Goal: Information Seeking & Learning: Learn about a topic

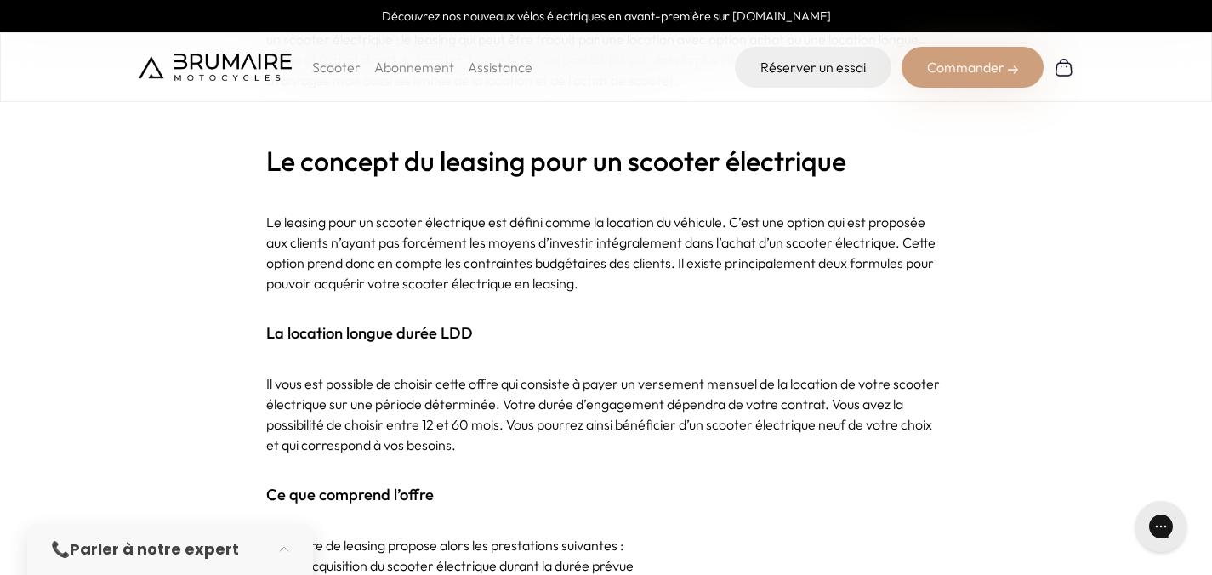
scroll to position [851, 0]
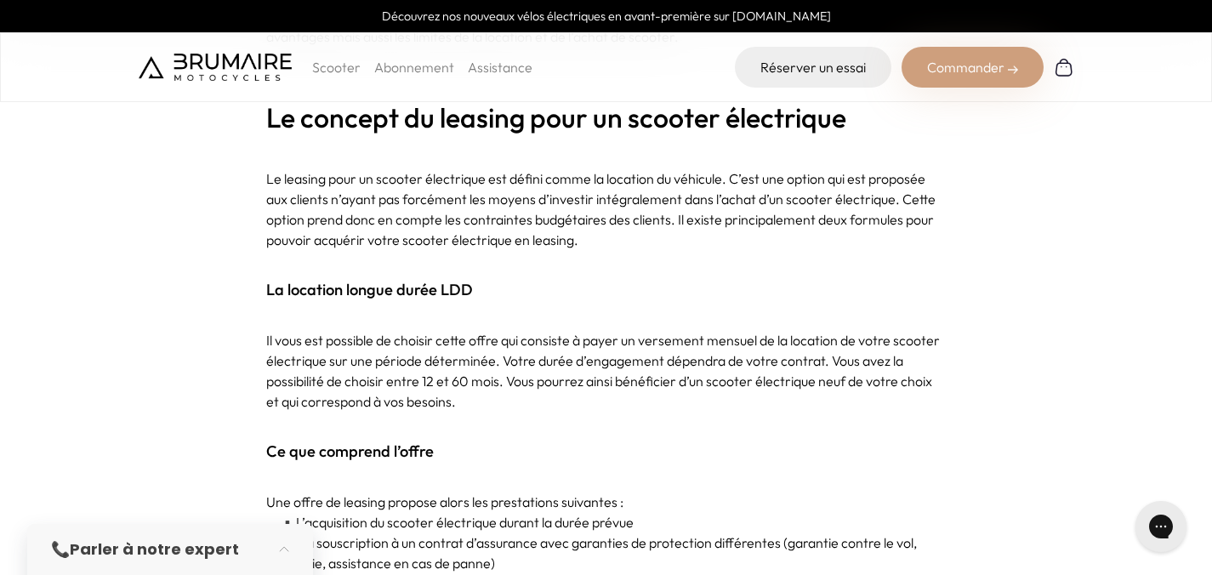
drag, startPoint x: 354, startPoint y: 335, endPoint x: 838, endPoint y: 383, distance: 486.4
click at [811, 381] on p "Il vous est possible de choisir cette offre qui consiste à payer un versement m…" at bounding box center [606, 371] width 681 height 82
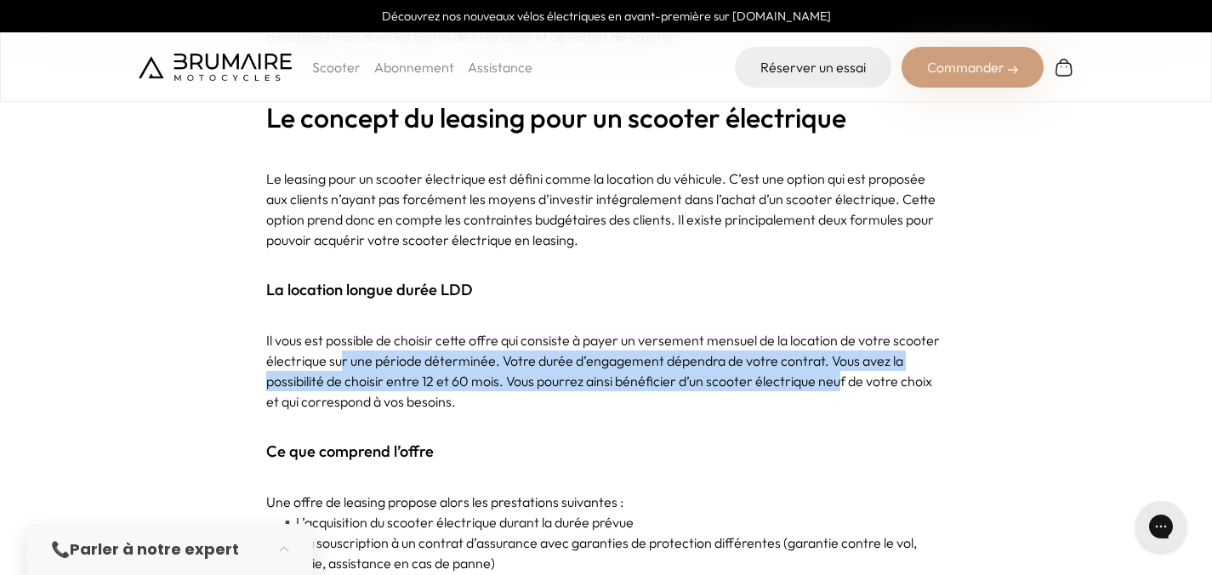
drag, startPoint x: 838, startPoint y: 383, endPoint x: 340, endPoint y: 351, distance: 498.7
click at [340, 351] on p "Il vous est possible de choisir cette offre qui consiste à payer un versement m…" at bounding box center [606, 371] width 681 height 82
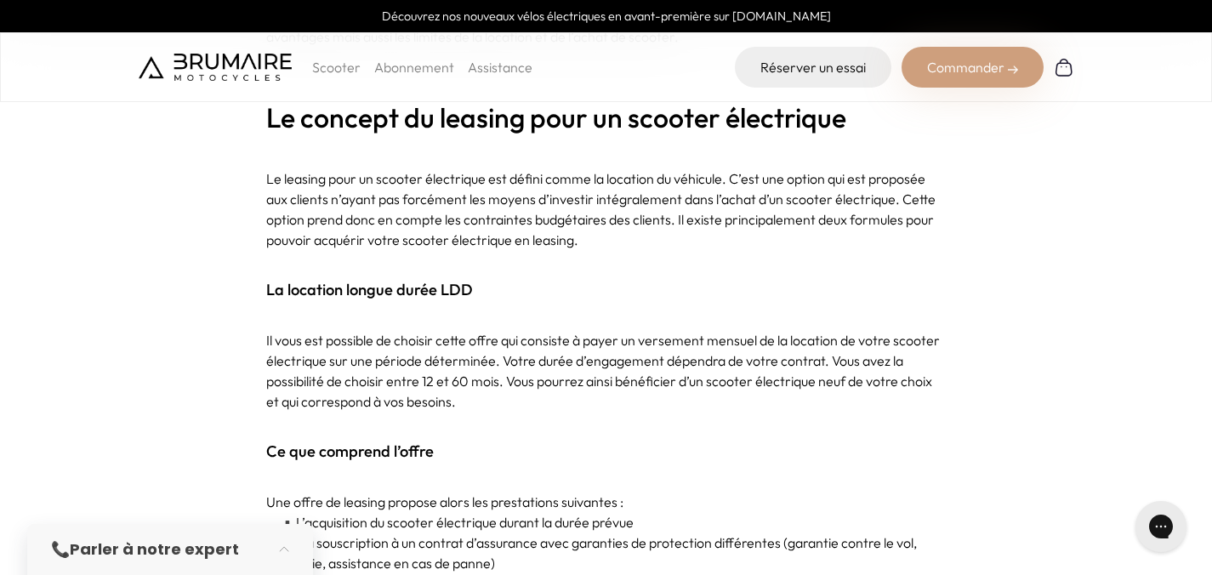
click at [345, 340] on p "Il vous est possible de choisir cette offre qui consiste à payer un versement m…" at bounding box center [606, 371] width 681 height 82
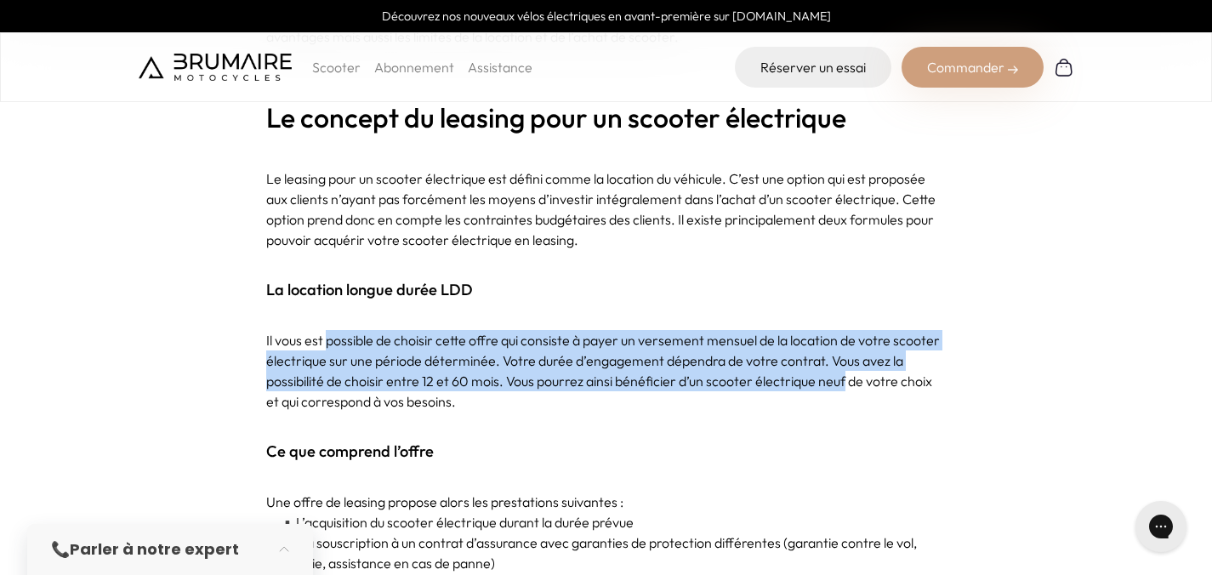
drag, startPoint x: 345, startPoint y: 340, endPoint x: 839, endPoint y: 372, distance: 495.3
click at [839, 372] on p "Il vous est possible de choisir cette offre qui consiste à payer un versement m…" at bounding box center [606, 371] width 681 height 82
click at [836, 376] on p "Il vous est possible de choisir cette offre qui consiste à payer un versement m…" at bounding box center [606, 371] width 681 height 82
drag, startPoint x: 836, startPoint y: 376, endPoint x: 339, endPoint y: 340, distance: 498.9
click at [339, 340] on p "Il vous est possible de choisir cette offre qui consiste à payer un versement m…" at bounding box center [606, 371] width 681 height 82
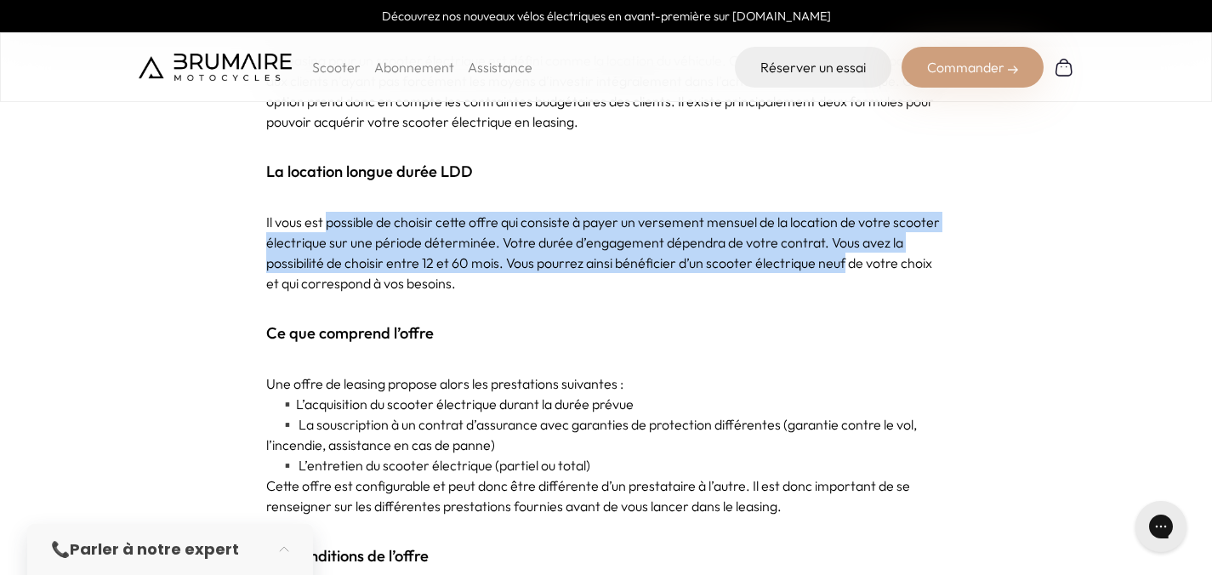
scroll to position [977, 0]
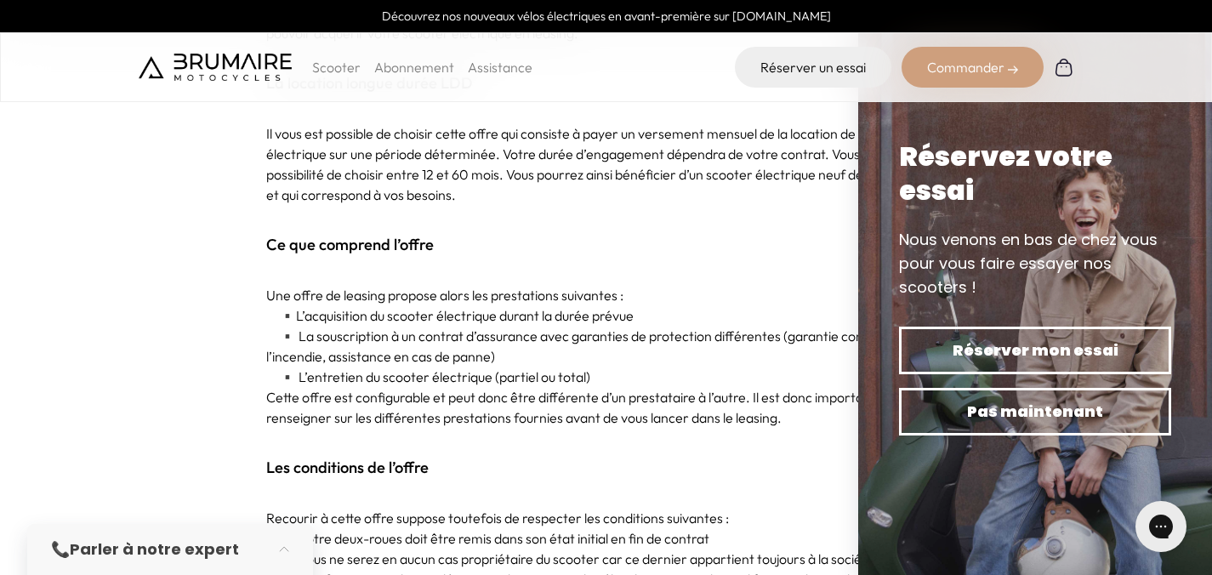
click at [766, 320] on p "▪️ L’acquisition du scooter électrique durant la durée prévue" at bounding box center [606, 315] width 681 height 20
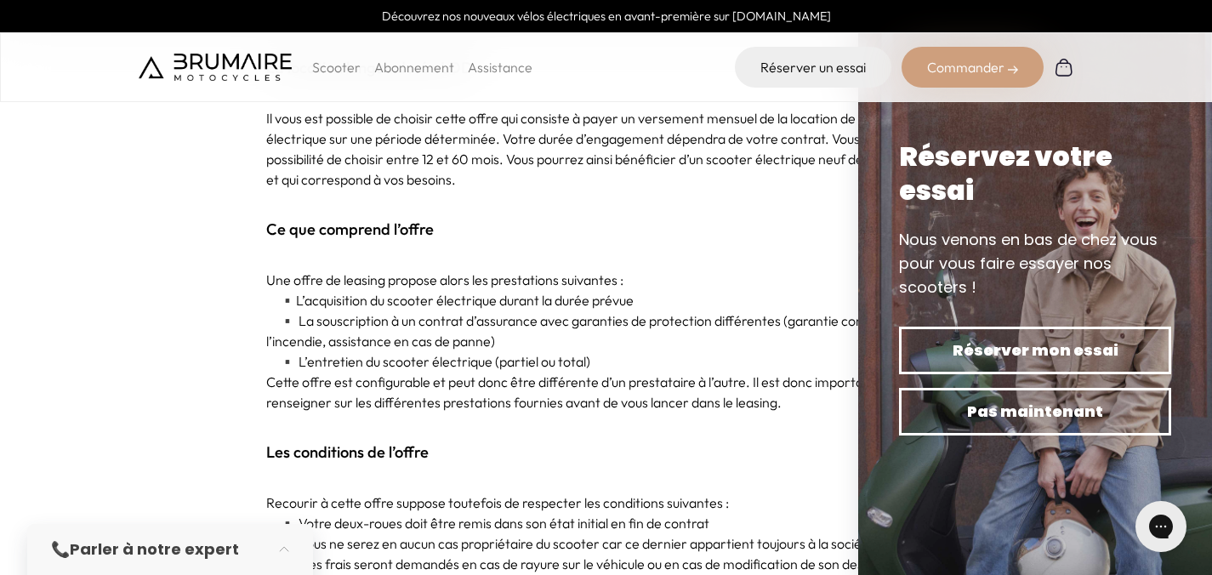
scroll to position [1091, 0]
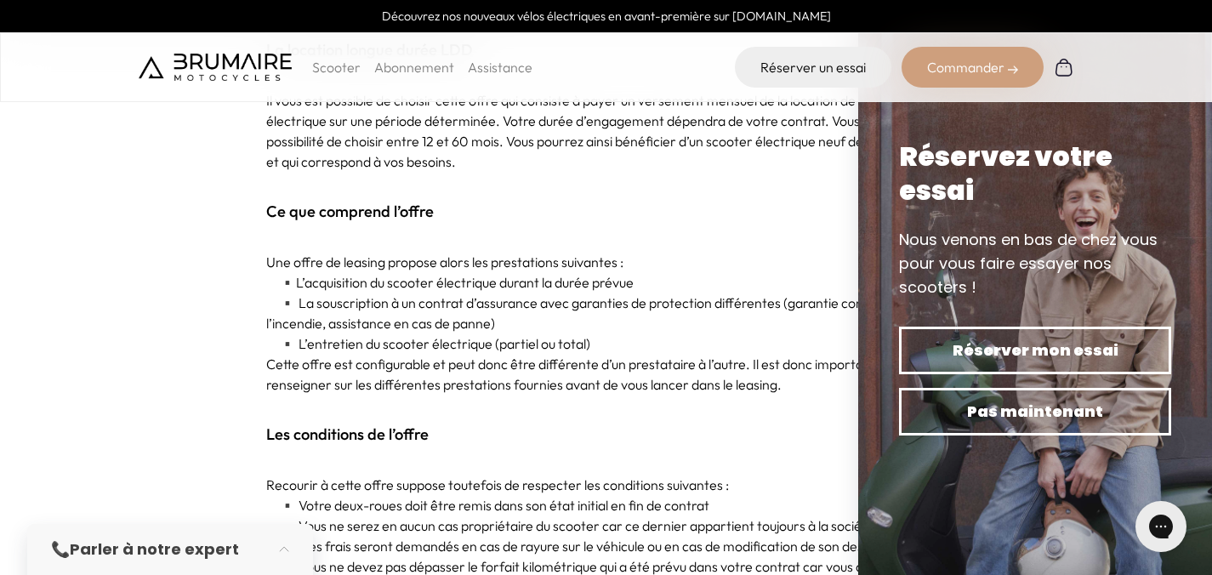
click at [508, 362] on p "Cette offre est configurable et peut donc être différente d’un prestataire à l’…" at bounding box center [606, 374] width 681 height 41
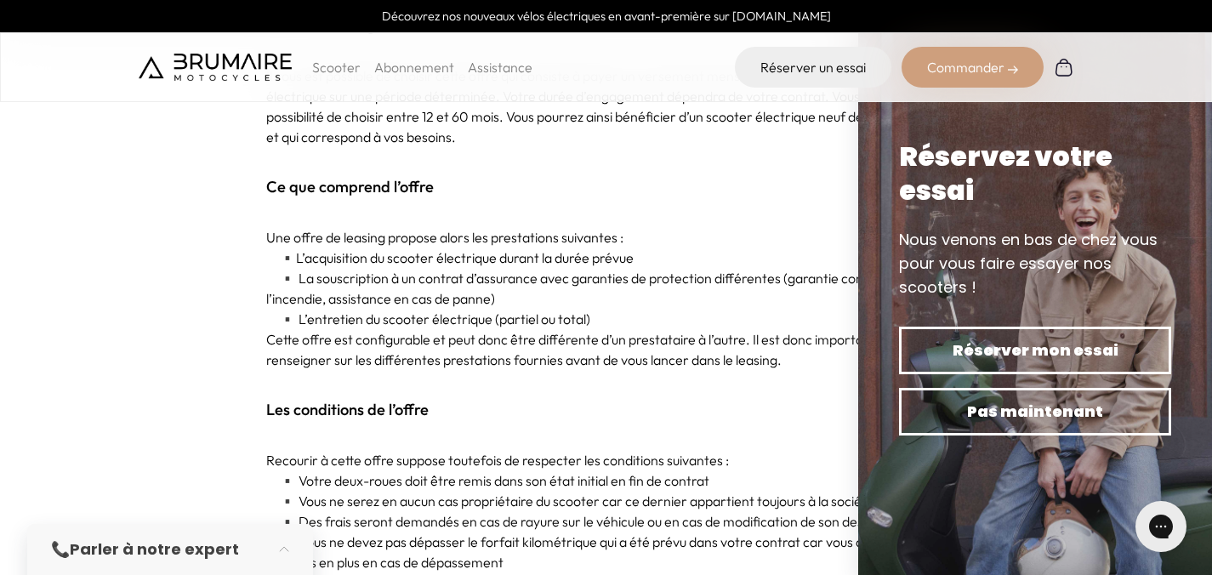
scroll to position [1137, 0]
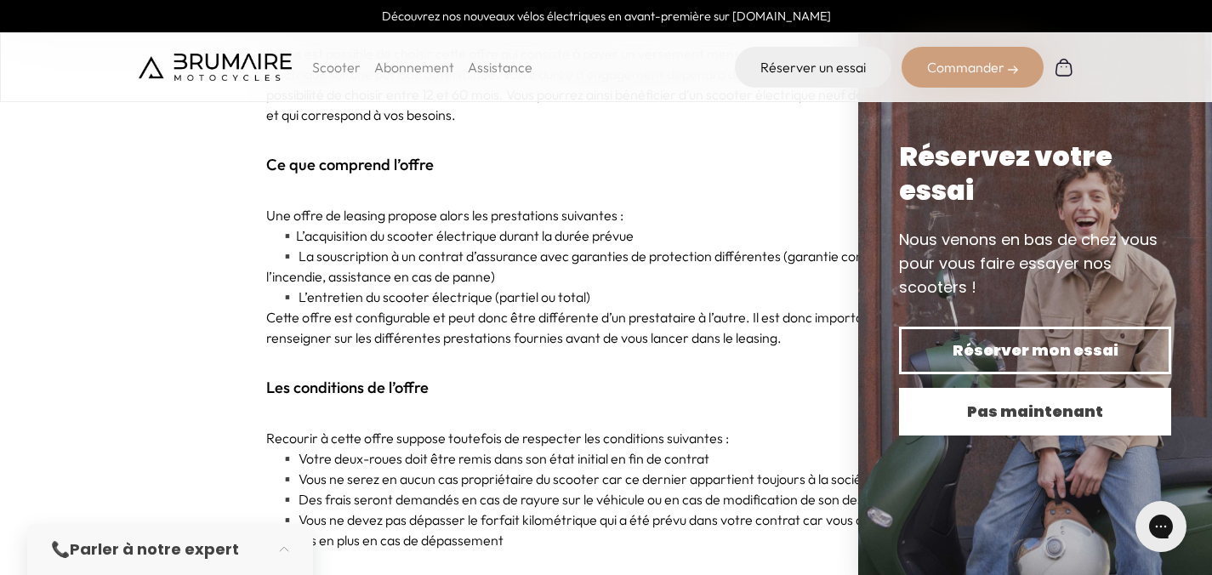
click at [1036, 405] on span "Pas maintenant" at bounding box center [1035, 412] width 213 height 24
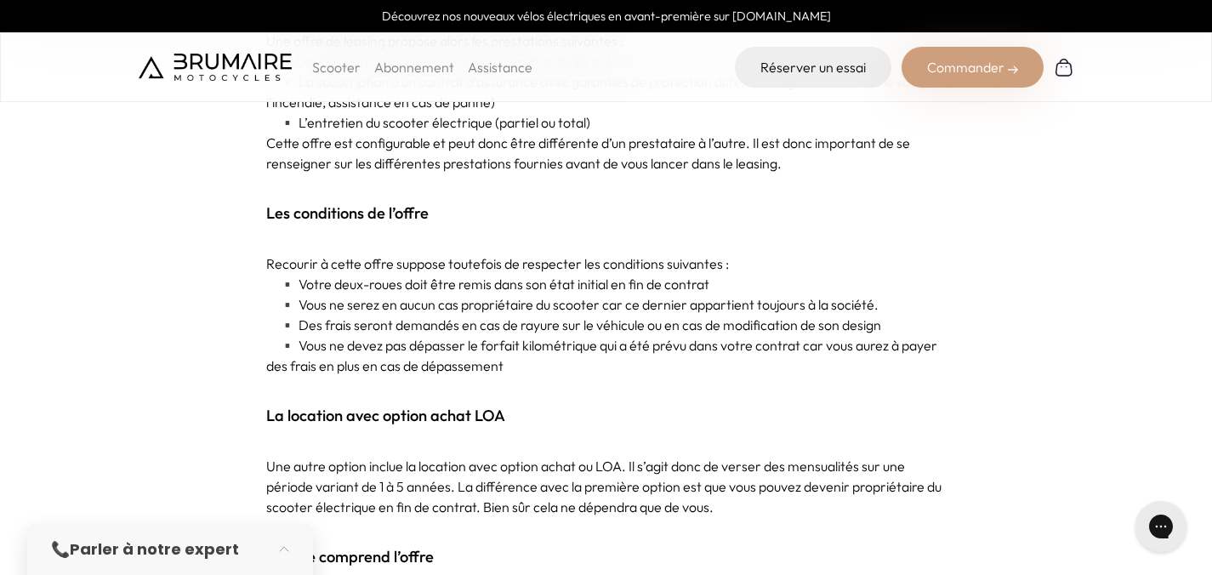
scroll to position [1318, 0]
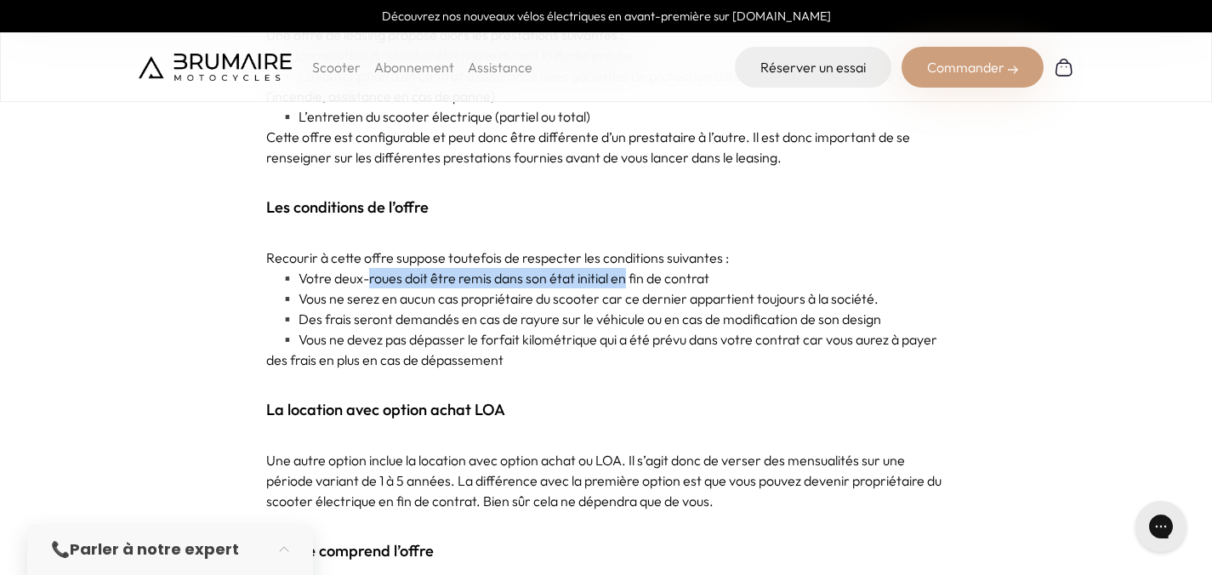
drag, startPoint x: 365, startPoint y: 270, endPoint x: 627, endPoint y: 278, distance: 262.2
click at [627, 278] on p "▪️ Votre deux-roues doit être remis dans son état initial en fin de contrat" at bounding box center [606, 278] width 681 height 20
click at [357, 297] on p "▪️ Vous ne serez en aucun cas propriétaire du scooter car ce dernier appartient…" at bounding box center [606, 298] width 681 height 20
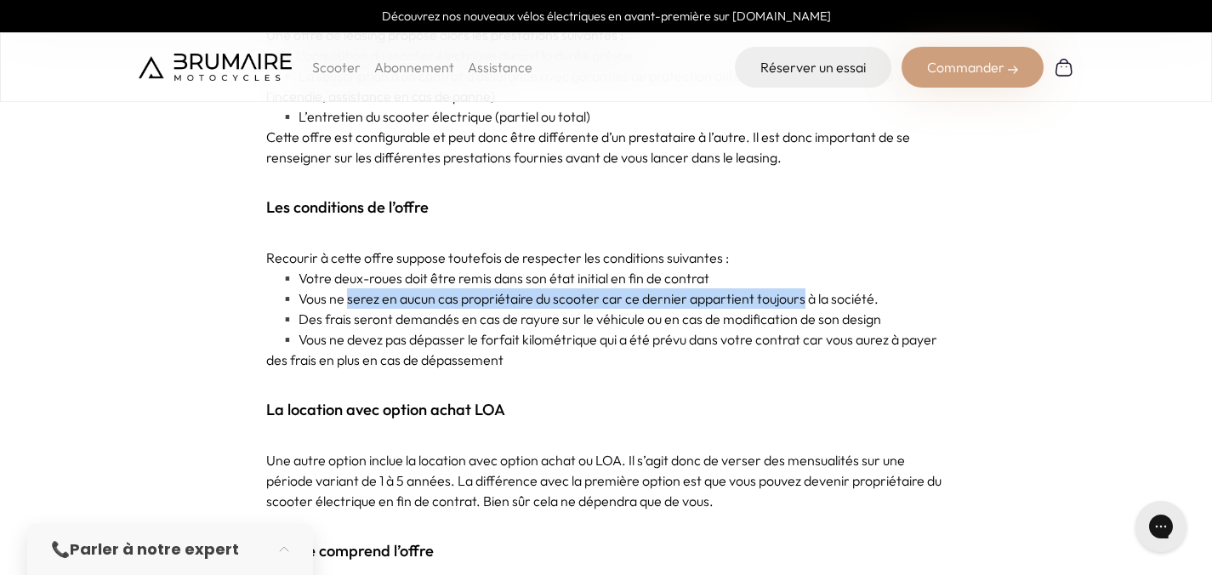
drag, startPoint x: 357, startPoint y: 297, endPoint x: 761, endPoint y: 291, distance: 403.3
click at [761, 291] on p "▪️ Vous ne serez en aucun cas propriétaire du scooter car ce dernier appartient…" at bounding box center [606, 298] width 681 height 20
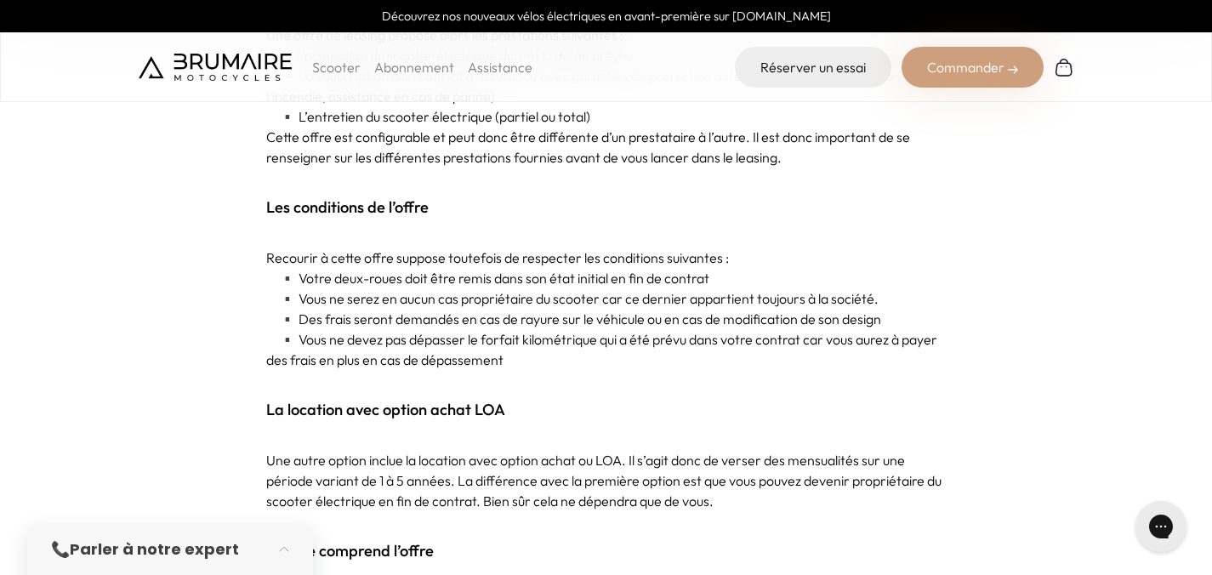
click at [368, 321] on p "▪️ Des frais seront demandés en cas de rayure sur le véhicule ou en cas de modi…" at bounding box center [606, 319] width 681 height 20
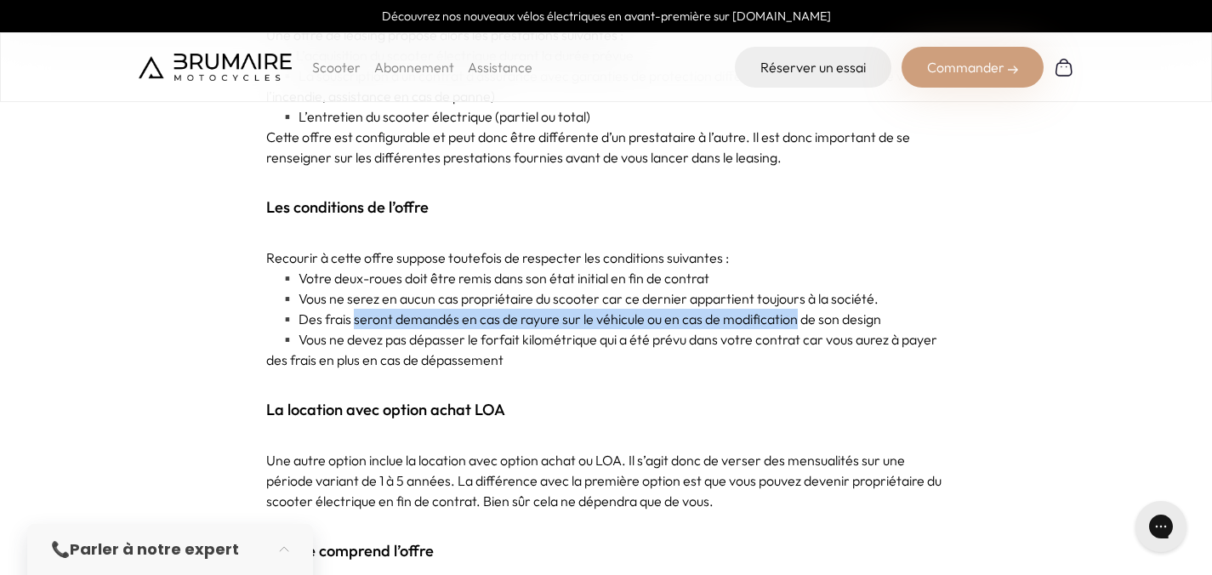
drag, startPoint x: 368, startPoint y: 321, endPoint x: 776, endPoint y: 324, distance: 407.5
click at [776, 324] on p "▪️ Des frais seront demandés en cas de rayure sur le véhicule ou en cas de modi…" at bounding box center [606, 319] width 681 height 20
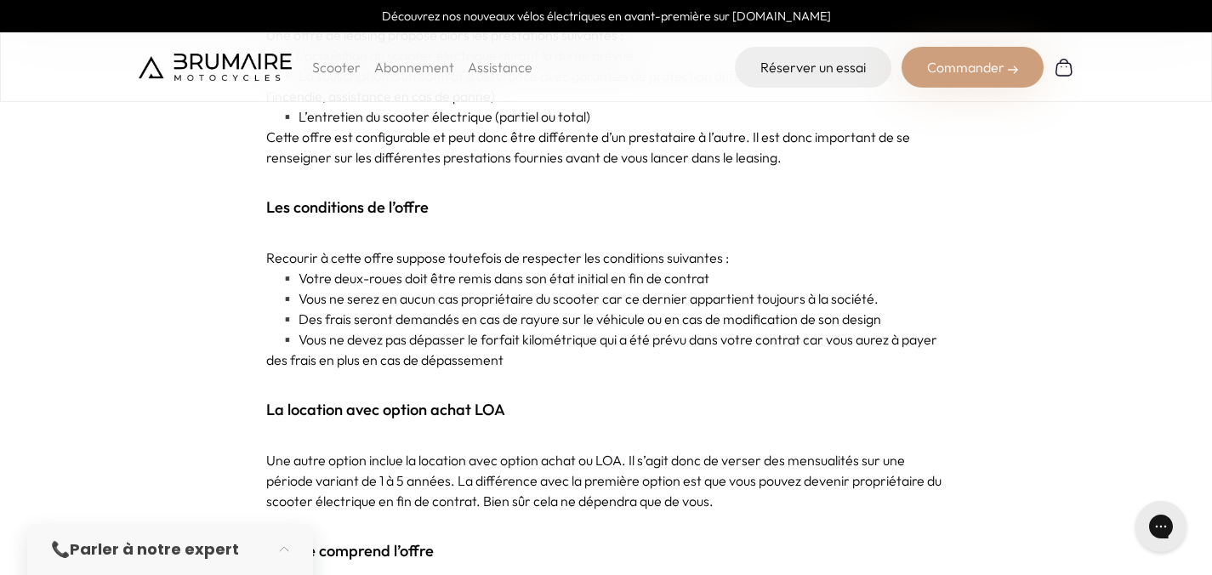
click at [853, 347] on p "▪️ Vous ne devez pas dépasser le forfait kilométrique qui a été prévu dans votr…" at bounding box center [606, 349] width 681 height 41
click at [859, 338] on p "▪️ Vous ne devez pas dépasser le forfait kilométrique qui a été prévu dans votr…" at bounding box center [606, 349] width 681 height 41
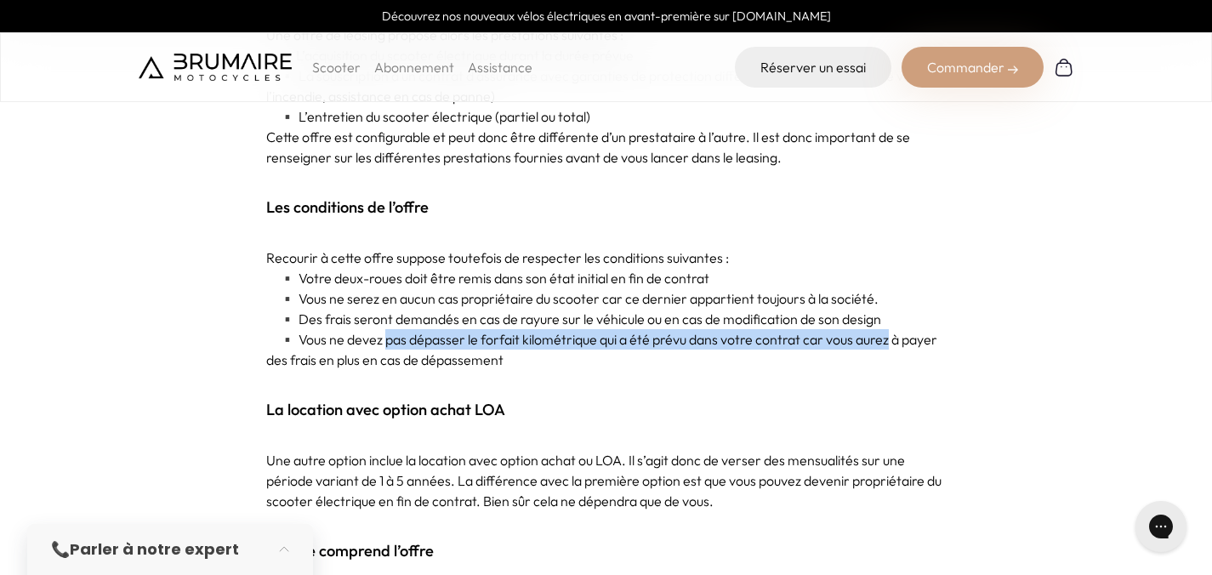
drag, startPoint x: 859, startPoint y: 338, endPoint x: 393, endPoint y: 346, distance: 466.3
click at [393, 346] on p "▪️ Vous ne devez pas dépasser le forfait kilométrique qui a été prévu dans votr…" at bounding box center [606, 349] width 681 height 41
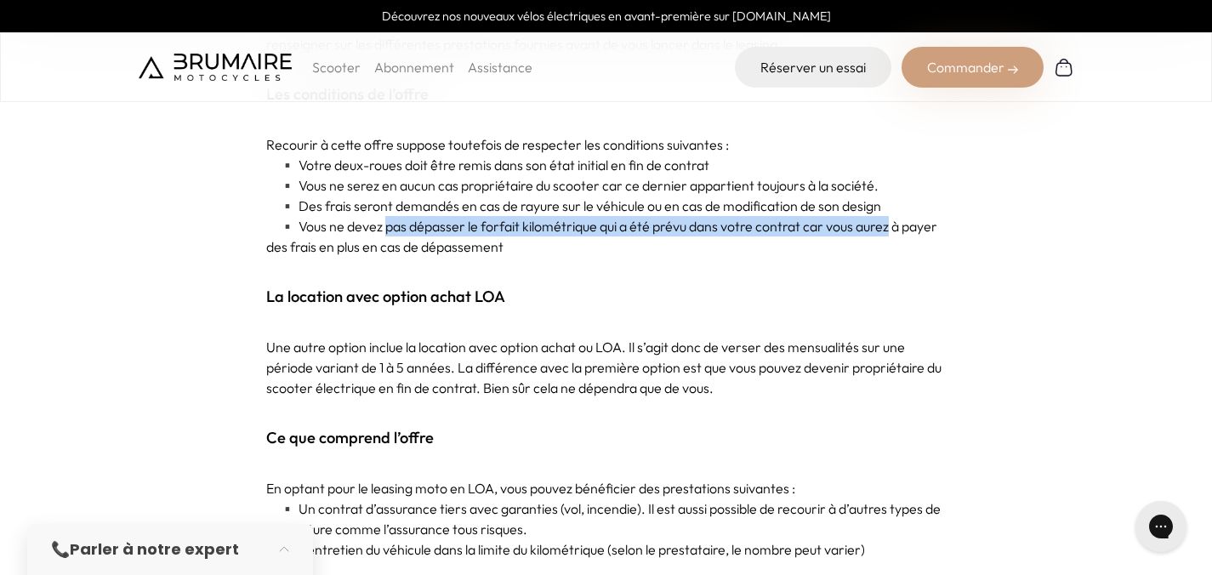
scroll to position [1521, 0]
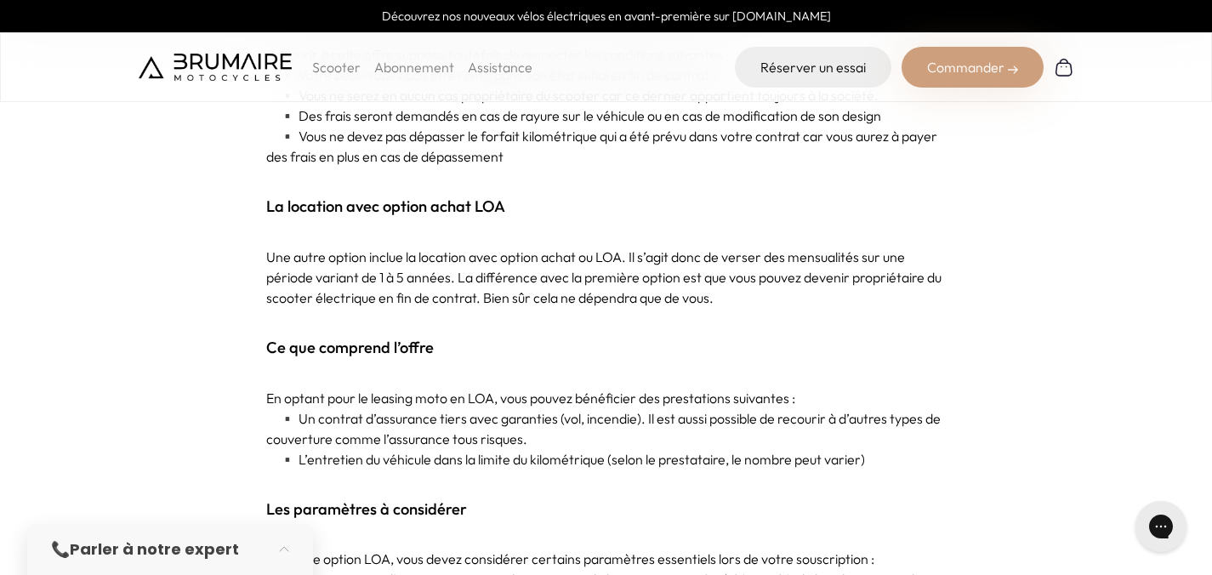
click at [344, 283] on p "Une autre option inclue la location avec option achat ou LOA. Il s’agit donc de…" at bounding box center [606, 277] width 681 height 61
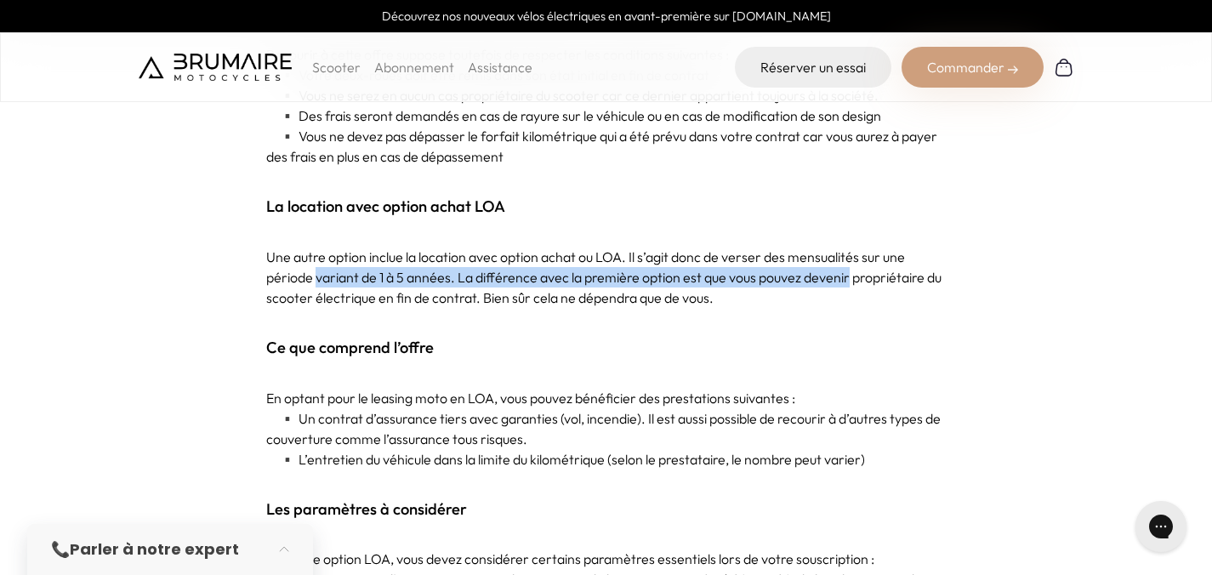
drag, startPoint x: 344, startPoint y: 283, endPoint x: 827, endPoint y: 274, distance: 483.3
click at [827, 274] on p "Une autre option inclue la location avec option achat ou LOA. Il s’agit donc de…" at bounding box center [606, 277] width 681 height 61
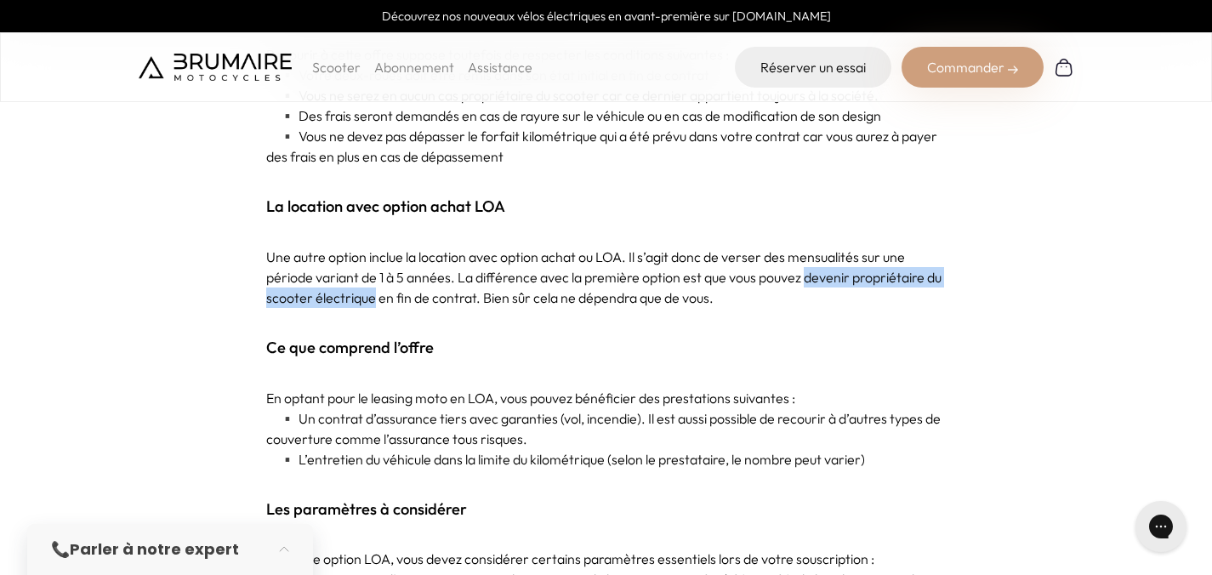
drag, startPoint x: 827, startPoint y: 274, endPoint x: 367, endPoint y: 298, distance: 460.8
click at [367, 298] on p "Une autre option inclue la location avec option achat ou LOA. Il s’agit donc de…" at bounding box center [606, 277] width 681 height 61
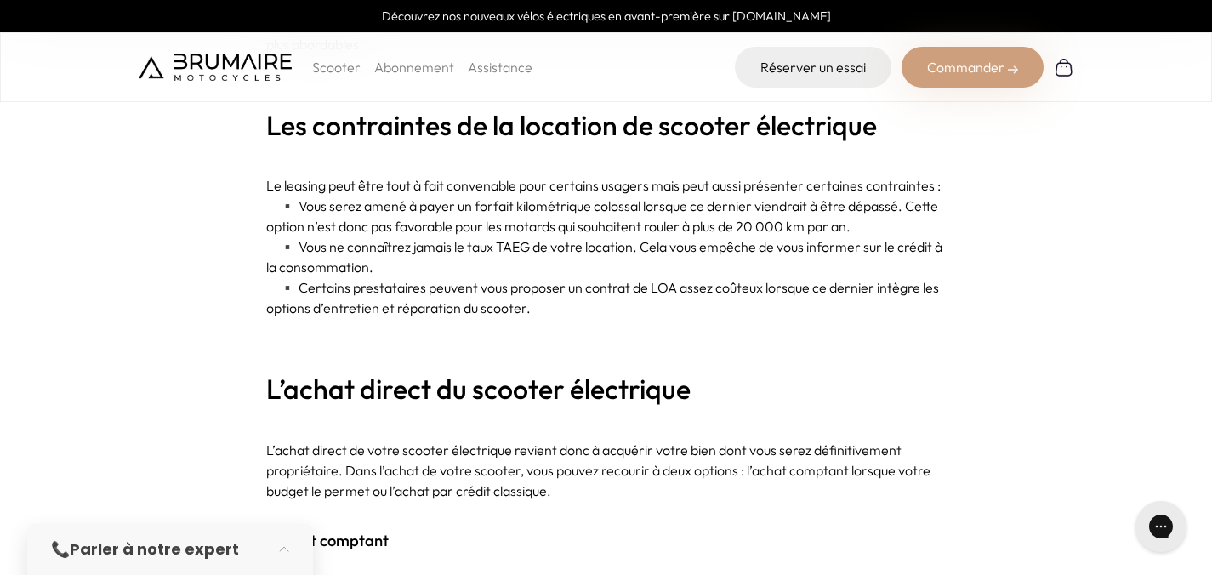
scroll to position [2402, 0]
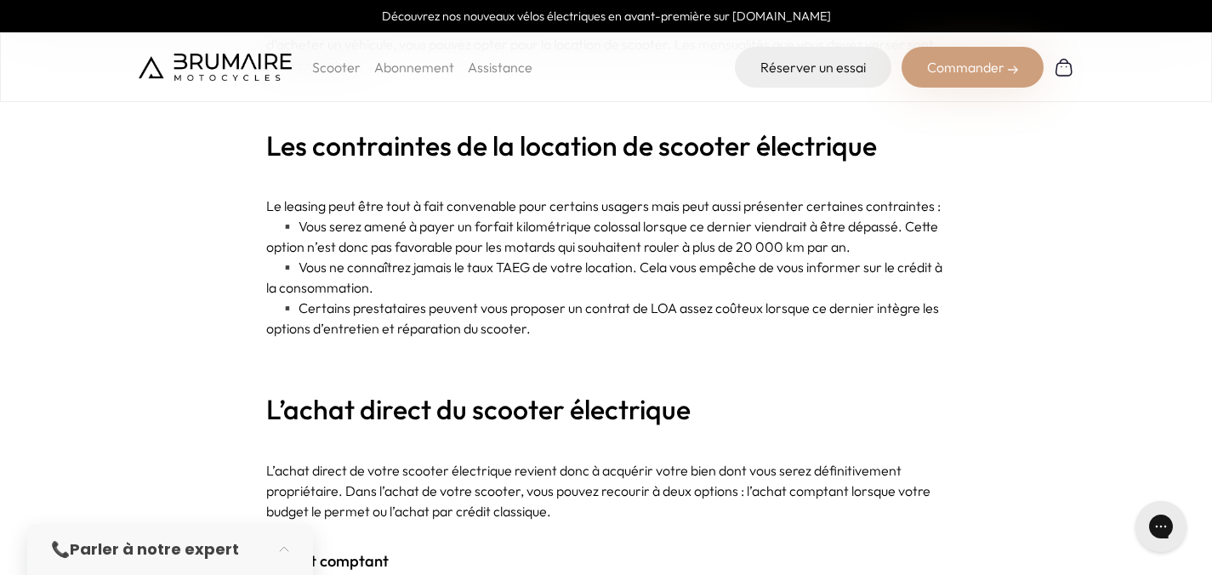
click at [333, 214] on p "Le leasing peut être tout à fait convenable pour certains usagers mais peut aus…" at bounding box center [606, 206] width 681 height 20
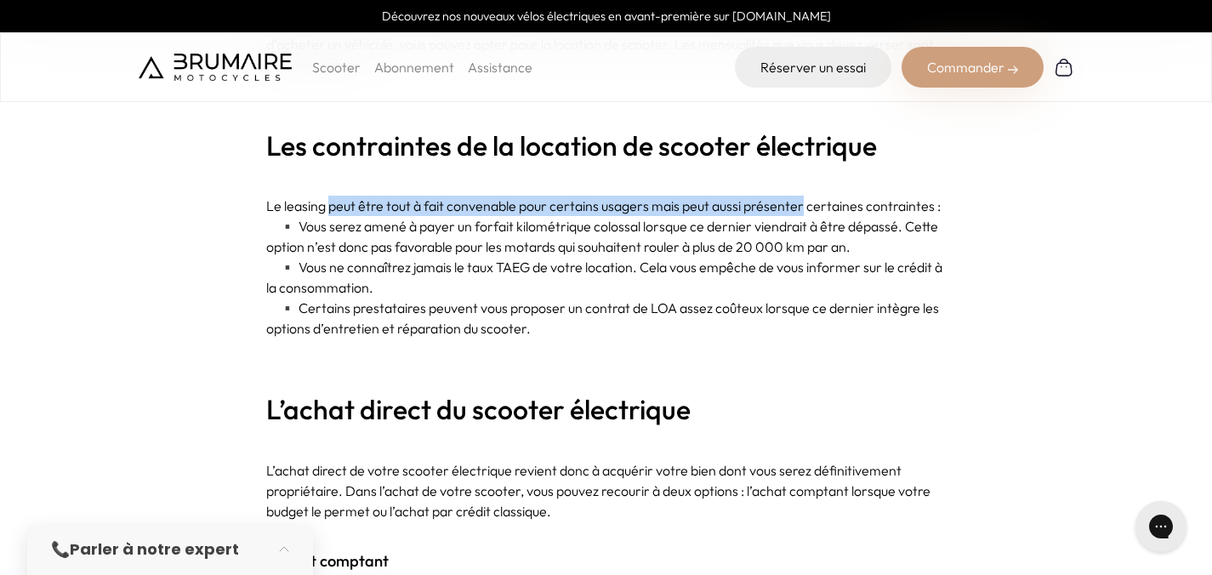
drag, startPoint x: 333, startPoint y: 214, endPoint x: 794, endPoint y: 210, distance: 460.2
click at [794, 210] on p "Le leasing peut être tout à fait convenable pour certains usagers mais peut aus…" at bounding box center [606, 206] width 681 height 20
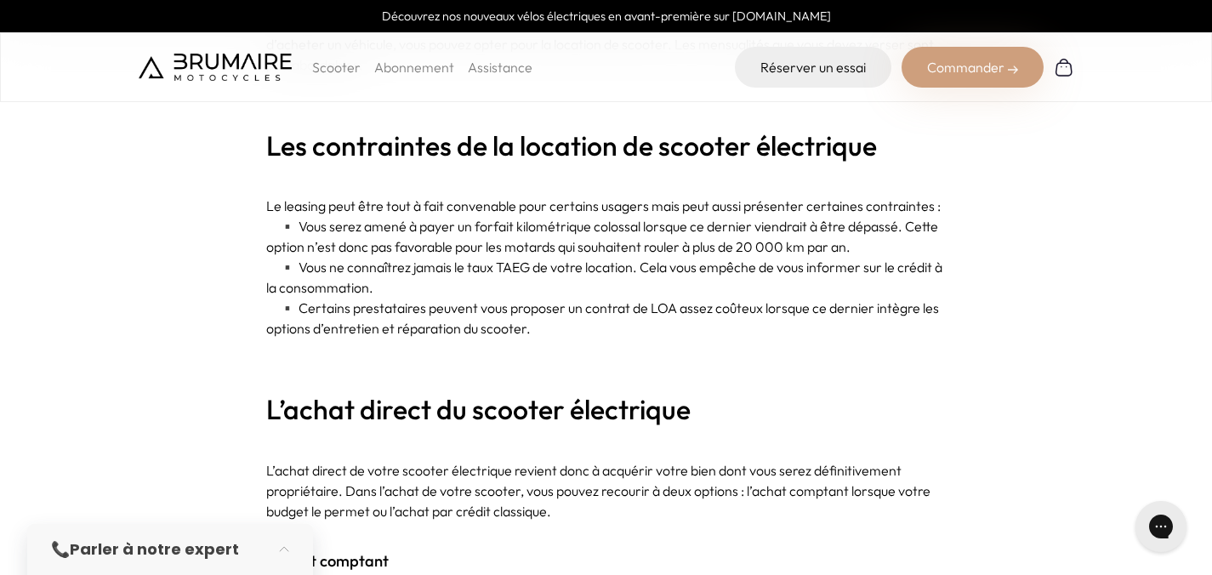
click at [844, 229] on p "▪️ Vous serez amené à payer un forfait kilométrique colossal lorsque ce dernier…" at bounding box center [606, 236] width 681 height 41
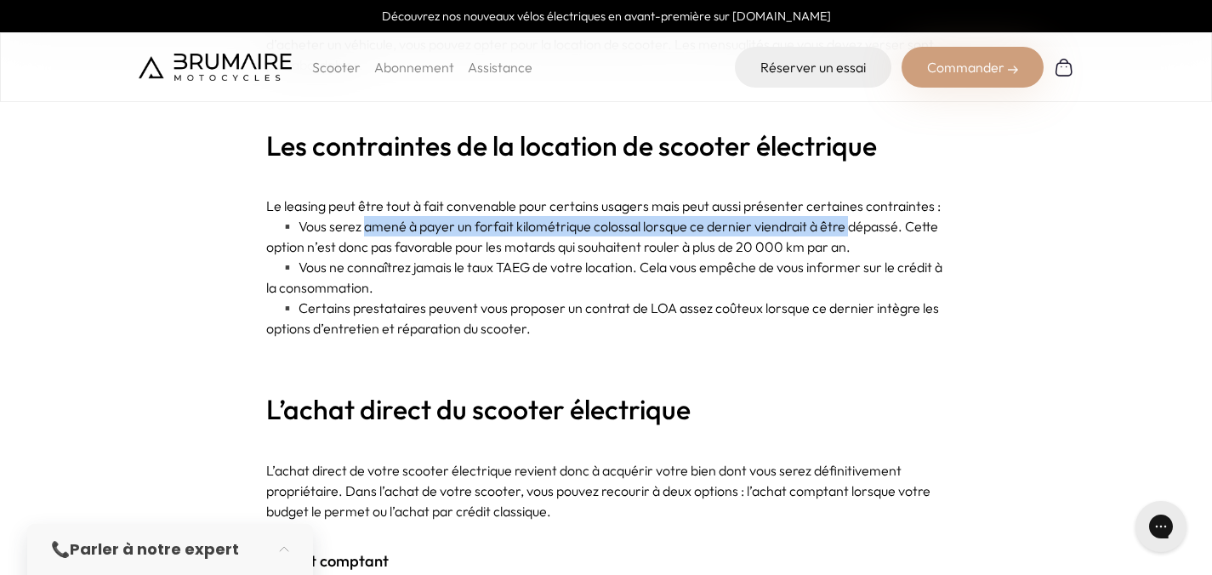
drag, startPoint x: 844, startPoint y: 229, endPoint x: 385, endPoint y: 235, distance: 459.4
click at [385, 235] on p "▪️ Vous serez amené à payer un forfait kilométrique colossal lorsque ce dernier…" at bounding box center [606, 236] width 681 height 41
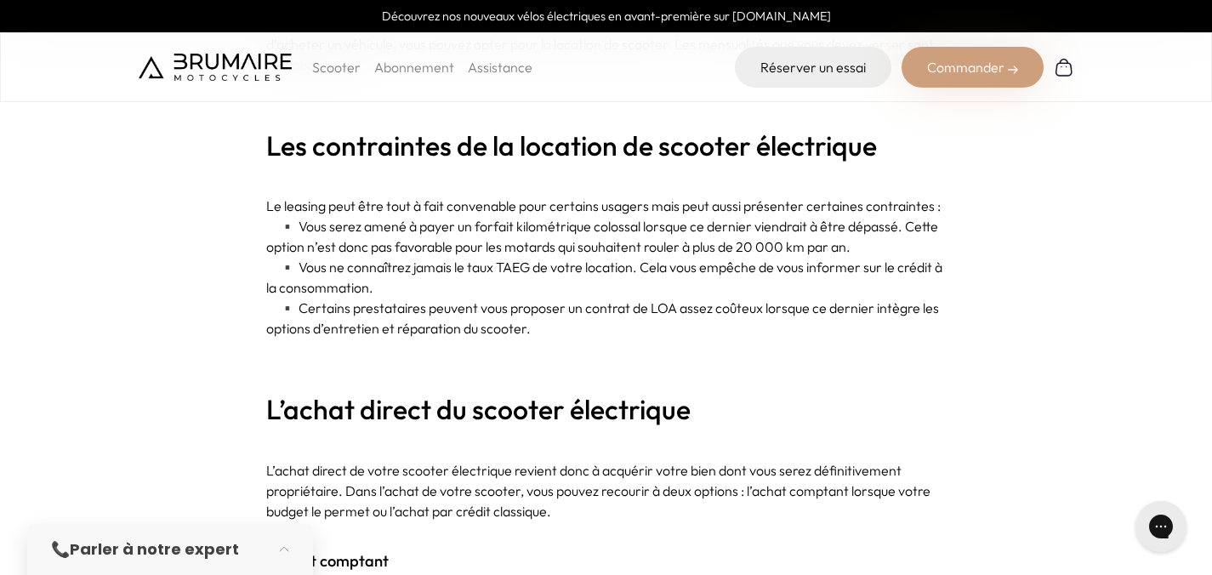
click at [796, 248] on p "▪️ Vous serez amené à payer un forfait kilométrique colossal lorsque ce dernier…" at bounding box center [606, 236] width 681 height 41
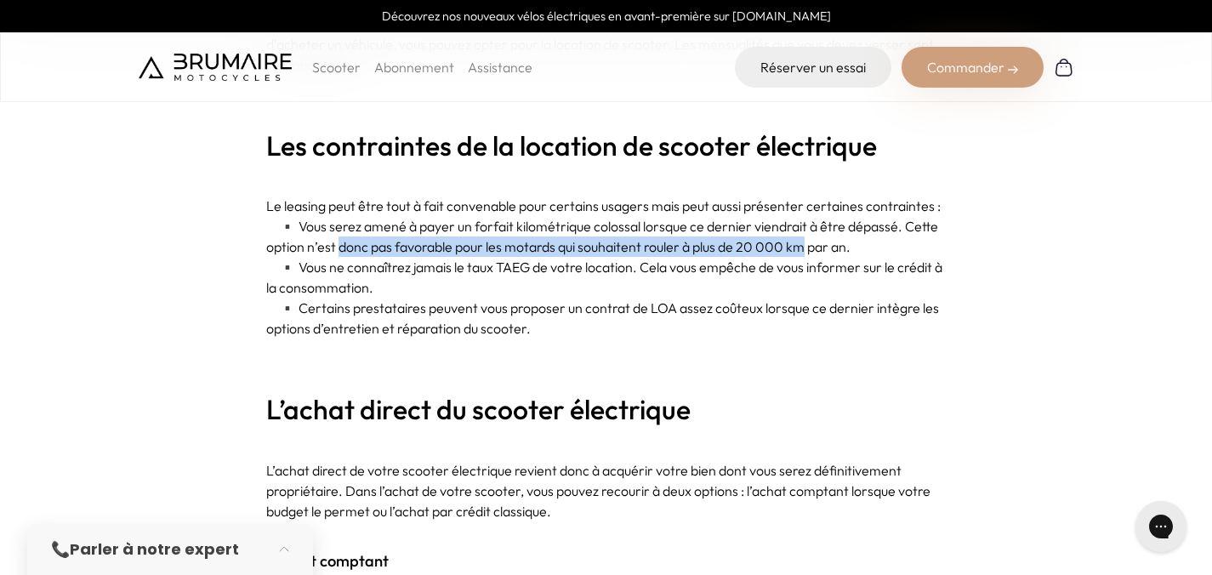
drag, startPoint x: 796, startPoint y: 248, endPoint x: 357, endPoint y: 244, distance: 439.0
click at [357, 244] on p "▪️ Vous serez amené à payer un forfait kilométrique colossal lorsque ce dernier…" at bounding box center [606, 236] width 681 height 41
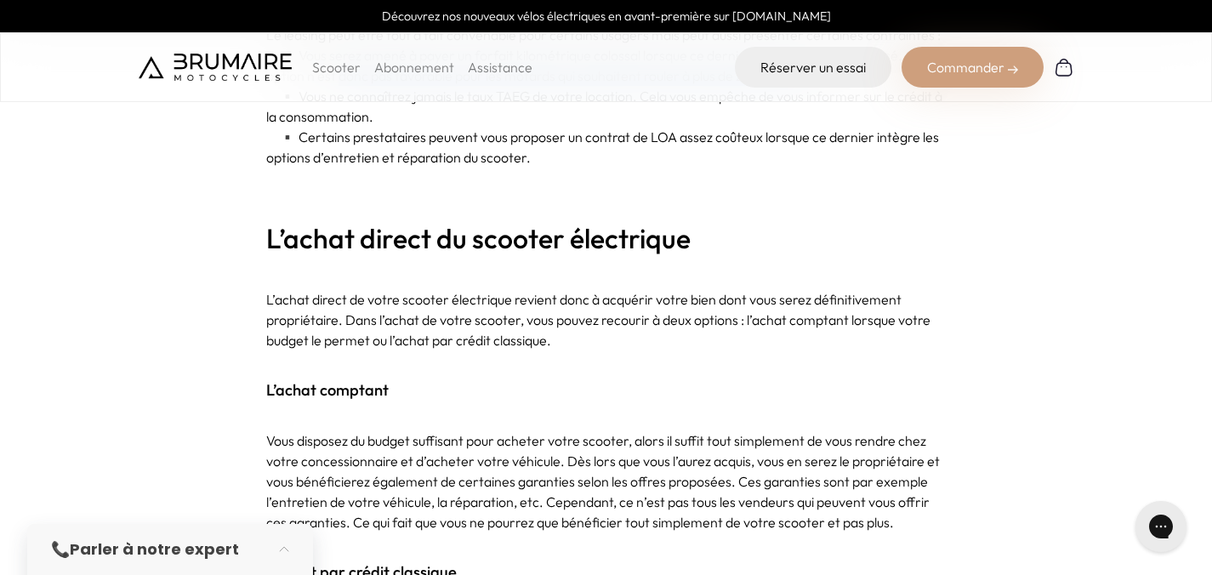
scroll to position [2667, 0]
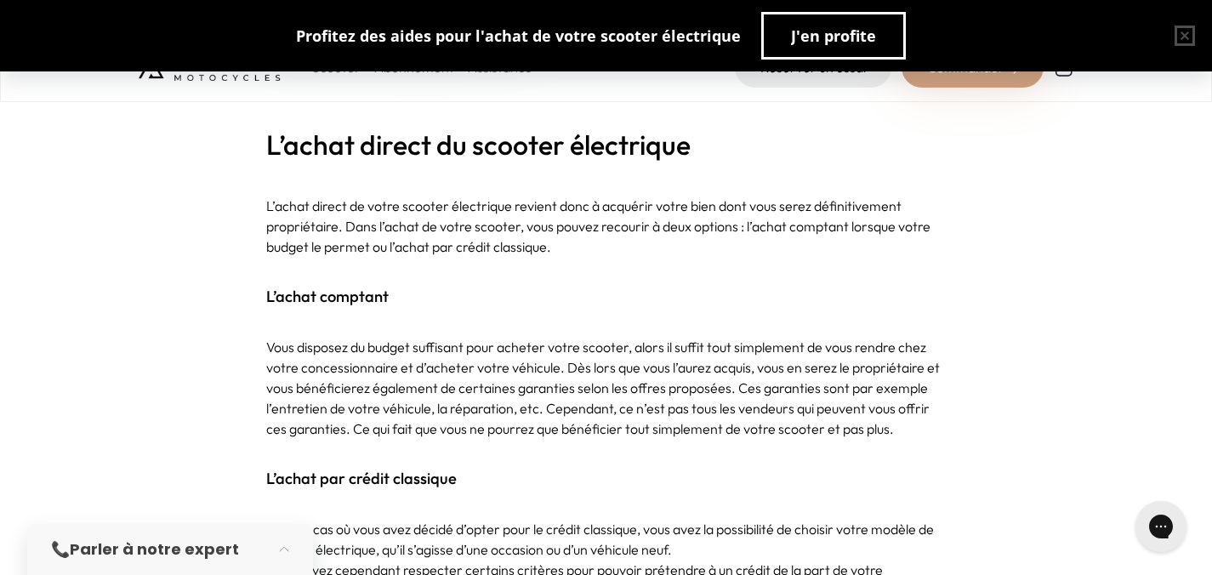
click at [882, 225] on p "L’achat direct de votre scooter électrique revient donc à acquérir votre bien d…" at bounding box center [606, 226] width 681 height 61
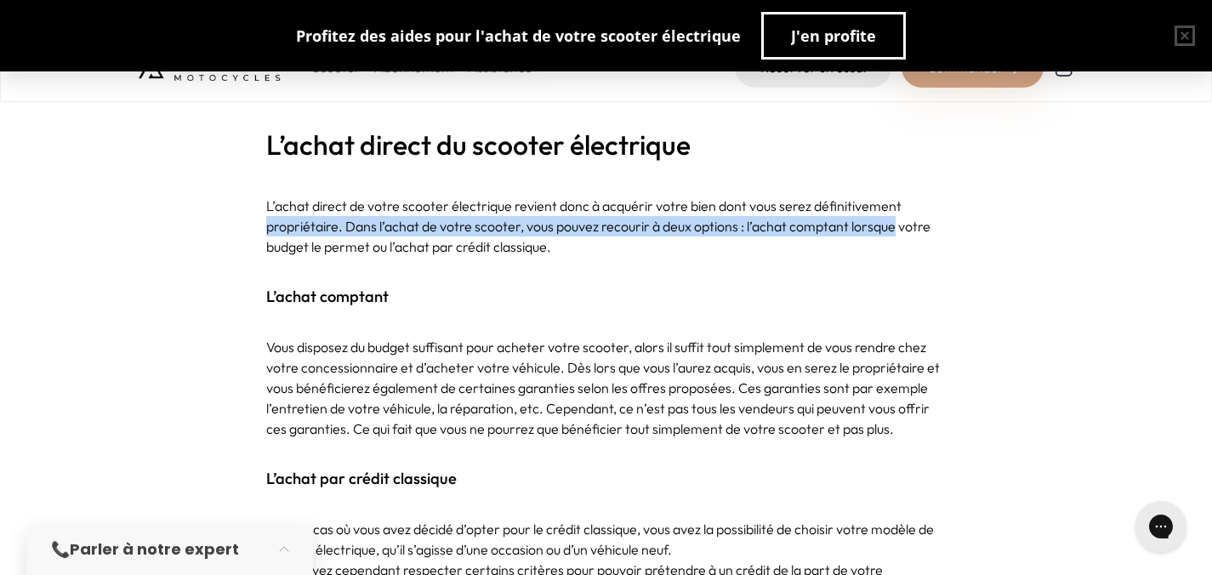
drag, startPoint x: 882, startPoint y: 225, endPoint x: 326, endPoint y: 222, distance: 556.4
click at [326, 222] on p "L’achat direct de votre scooter électrique revient donc à acquérir votre bien d…" at bounding box center [606, 226] width 681 height 61
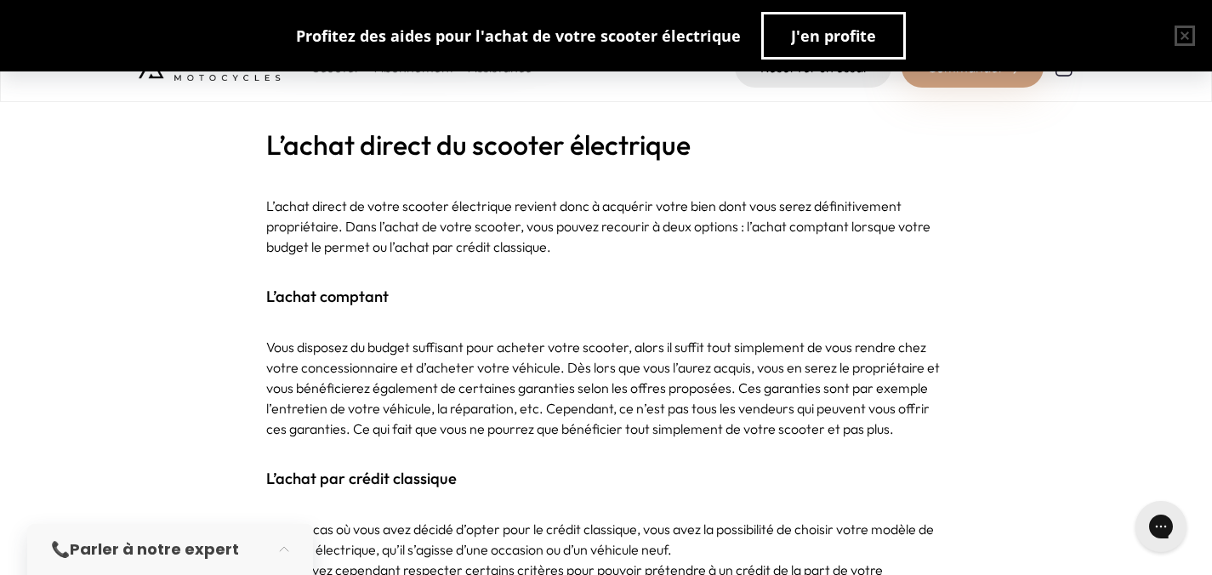
click at [322, 363] on p "Vous disposez du budget suffisant pour acheter votre scooter, alors il suffit t…" at bounding box center [606, 388] width 681 height 102
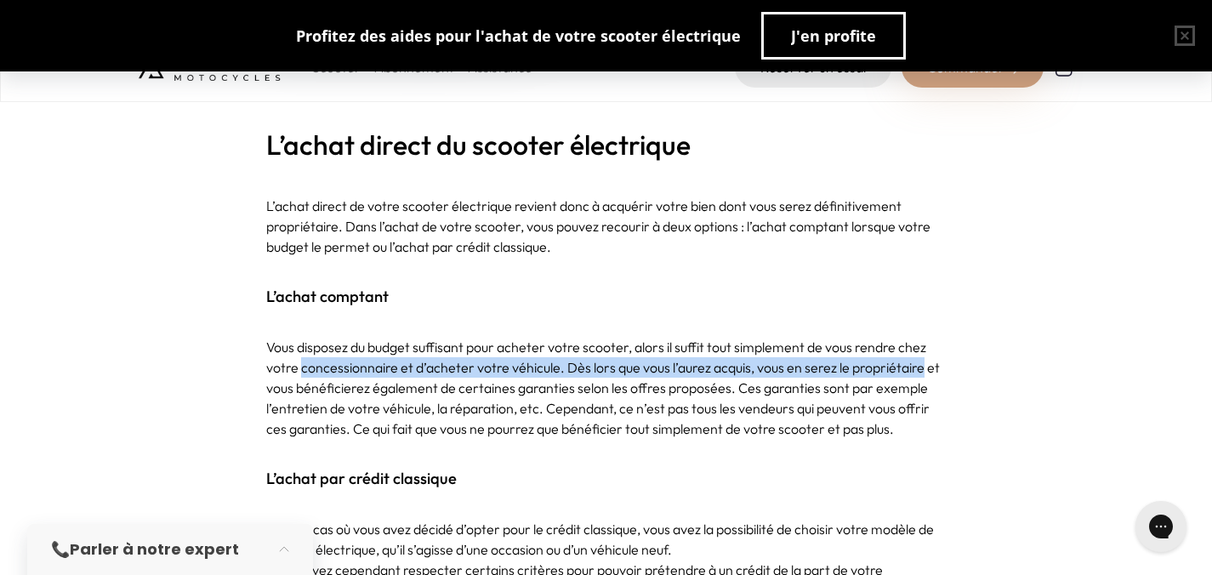
drag, startPoint x: 322, startPoint y: 363, endPoint x: 850, endPoint y: 364, distance: 527.4
click at [850, 364] on p "Vous disposez du budget suffisant pour acheter votre scooter, alors il suffit t…" at bounding box center [606, 388] width 681 height 102
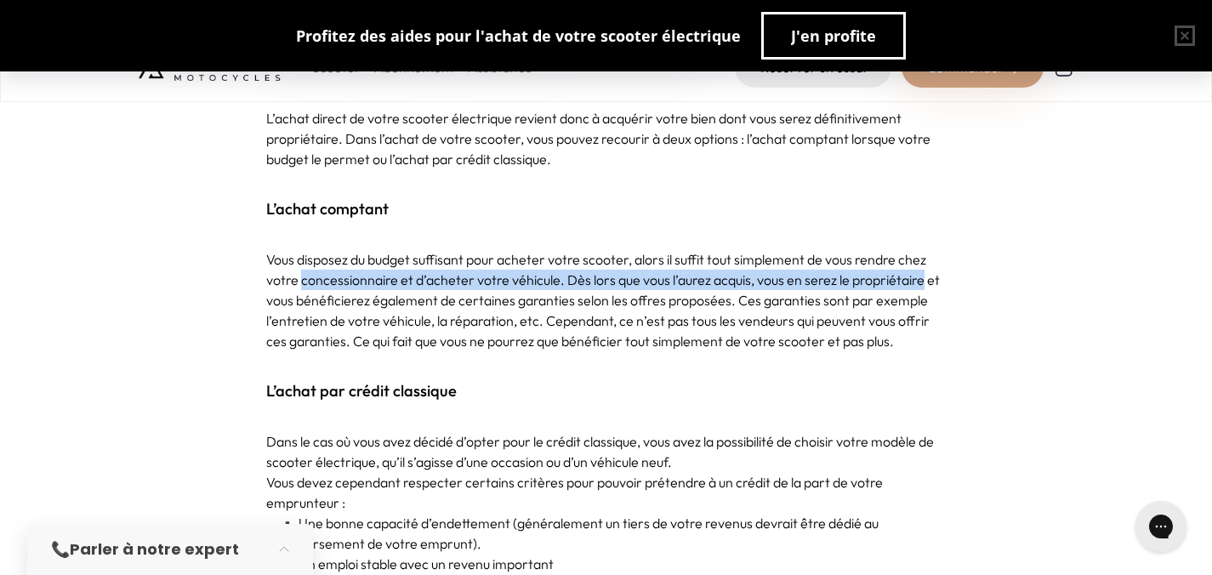
scroll to position [2847, 0]
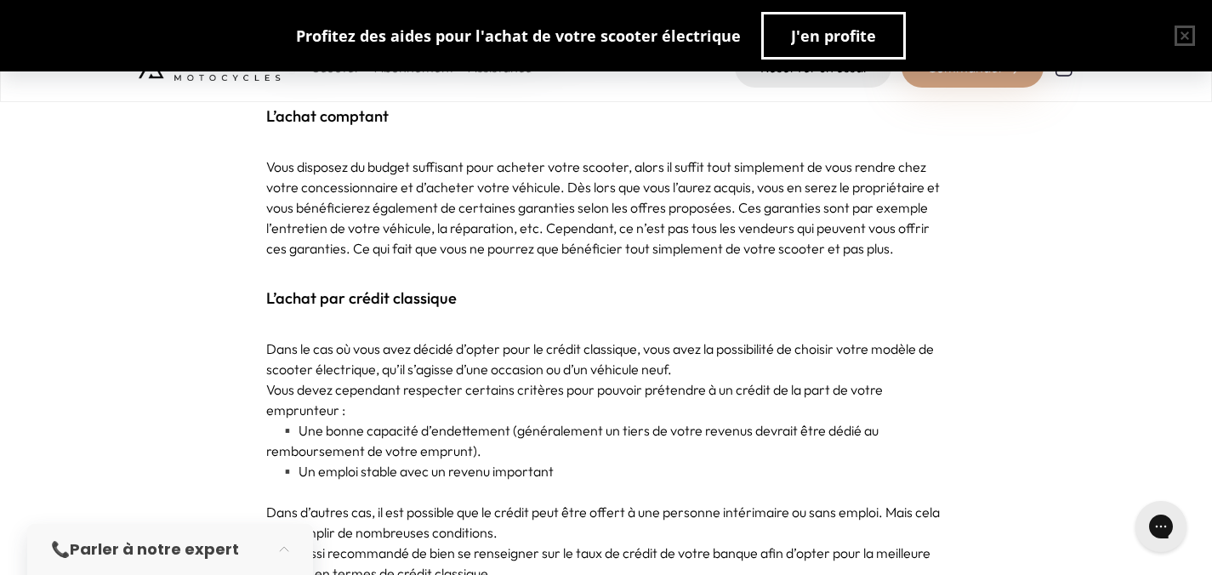
click at [842, 219] on p "Vous disposez du budget suffisant pour acheter votre scooter, alors il suffit t…" at bounding box center [606, 208] width 681 height 102
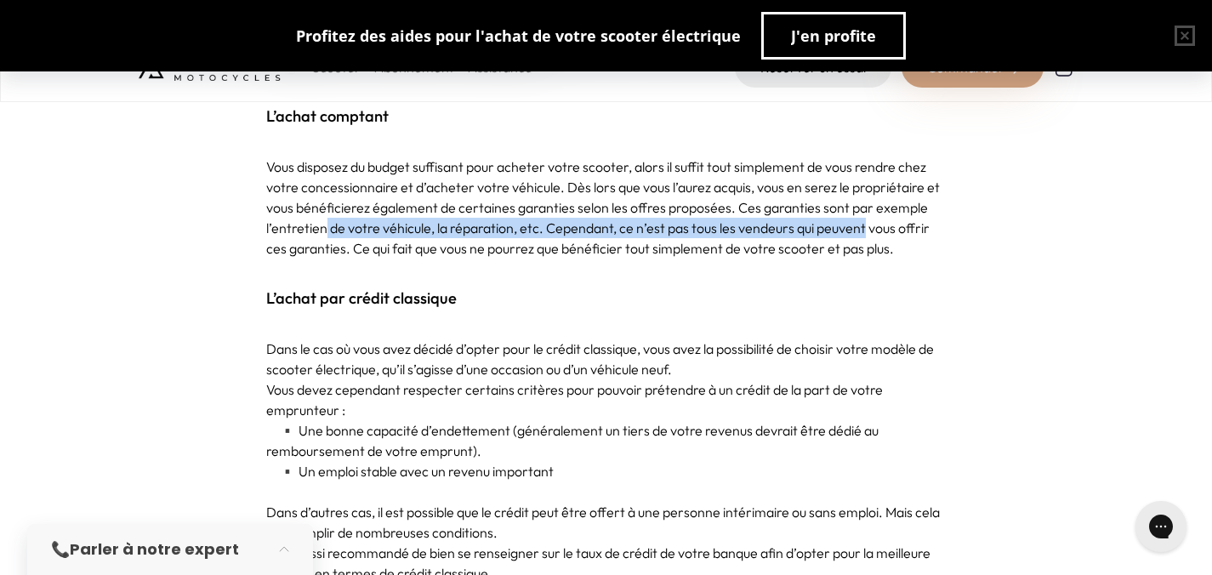
drag, startPoint x: 842, startPoint y: 219, endPoint x: 324, endPoint y: 230, distance: 518.2
click at [324, 230] on p "Vous disposez du budget suffisant pour acheter votre scooter, alors il suffit t…" at bounding box center [606, 208] width 681 height 102
click at [328, 230] on p "Vous disposez du budget suffisant pour acheter votre scooter, alors il suffit t…" at bounding box center [606, 208] width 681 height 102
drag, startPoint x: 328, startPoint y: 230, endPoint x: 829, endPoint y: 223, distance: 501.1
click at [829, 223] on p "Vous disposez du budget suffisant pour acheter votre scooter, alors il suffit t…" at bounding box center [606, 208] width 681 height 102
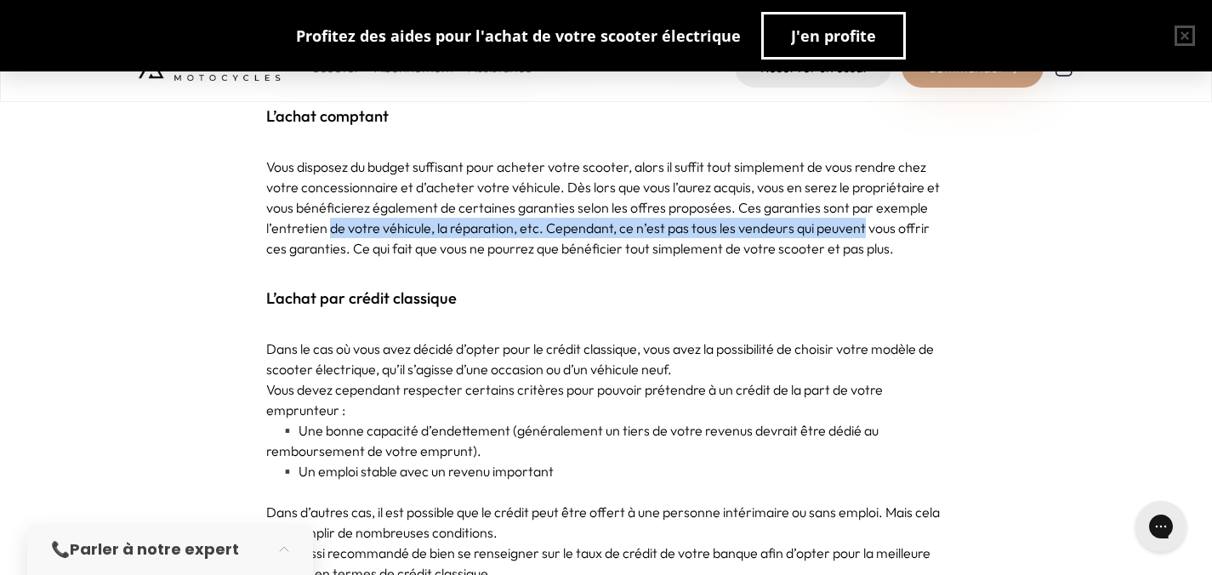
click at [829, 223] on p "Vous disposez du budget suffisant pour acheter votre scooter, alors il suffit t…" at bounding box center [606, 208] width 681 height 102
drag, startPoint x: 829, startPoint y: 223, endPoint x: 337, endPoint y: 229, distance: 491.7
click at [337, 229] on p "Vous disposez du budget suffisant pour acheter votre scooter, alors il suffit t…" at bounding box center [606, 208] width 681 height 102
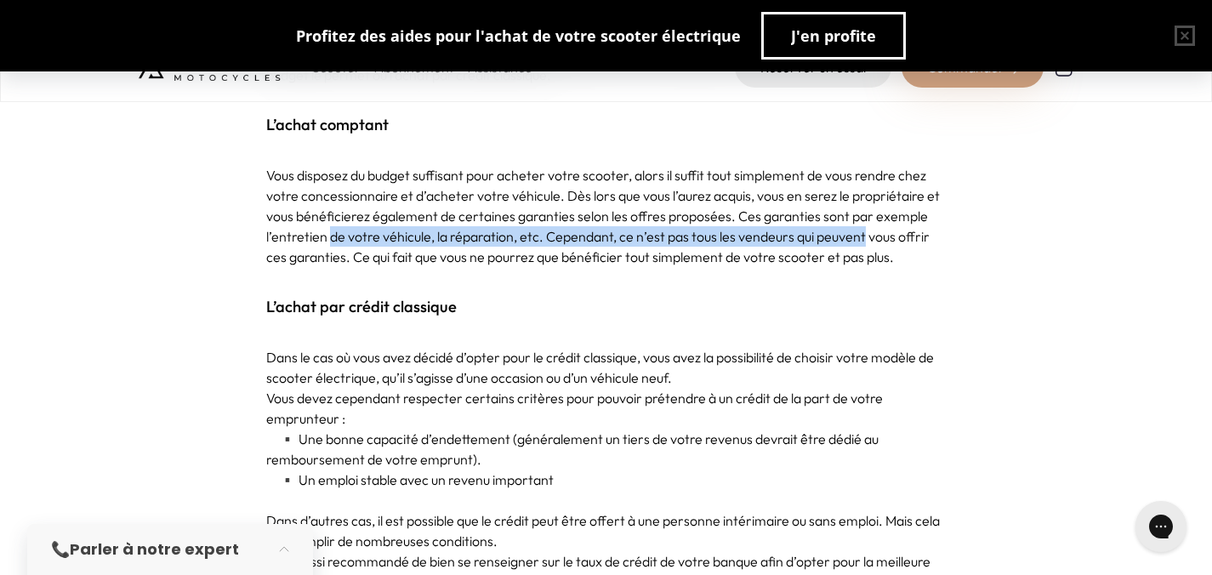
scroll to position [2886, 0]
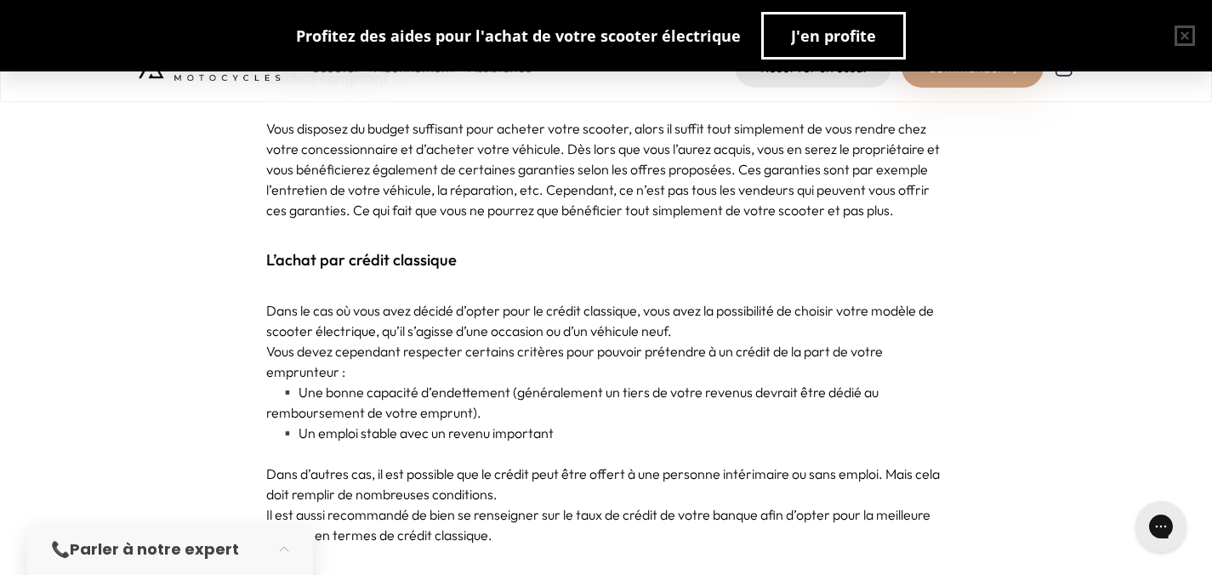
click at [676, 261] on h3 "L’achat par crédit classique" at bounding box center [606, 260] width 681 height 24
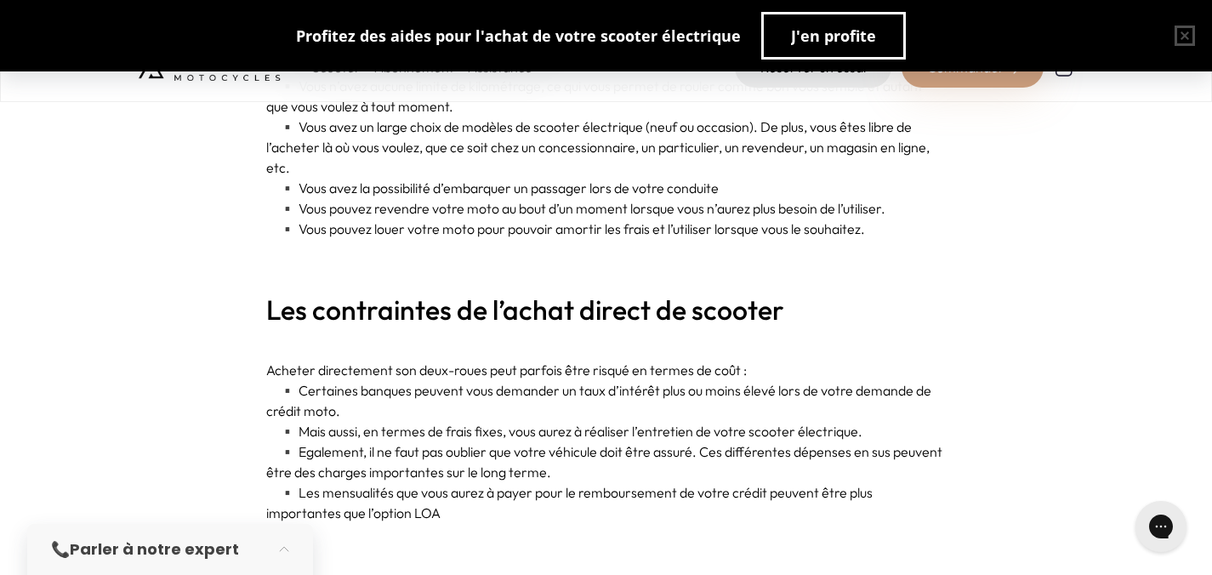
scroll to position [3558, 0]
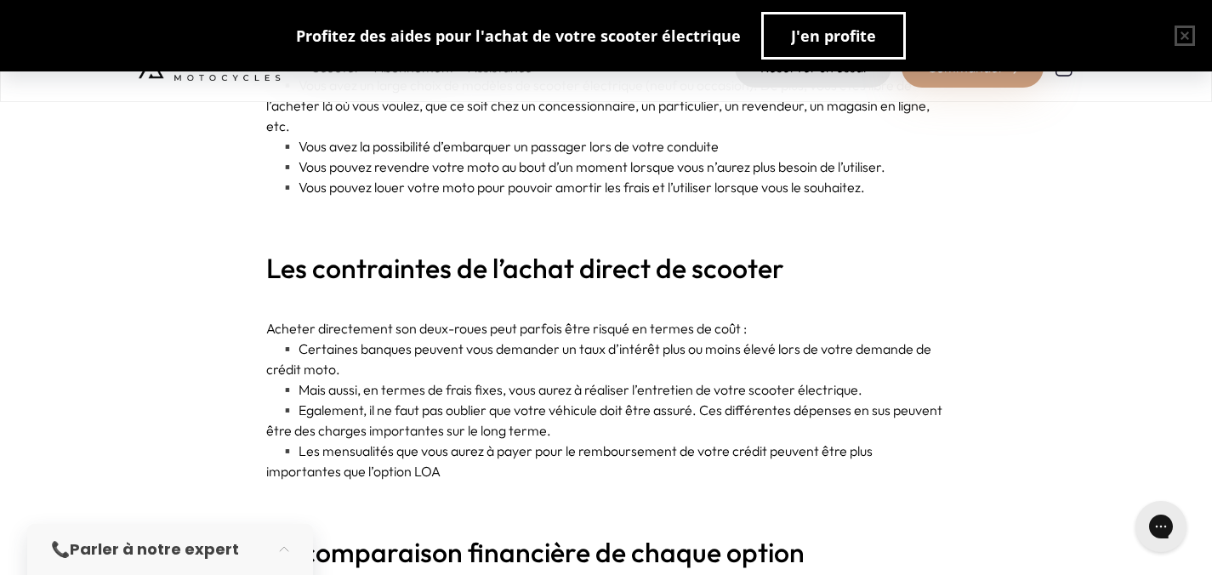
click at [333, 394] on p "▪️ Mais aussi, en termes de frais fixes, vous aurez à réaliser l’entretien de v…" at bounding box center [606, 389] width 681 height 20
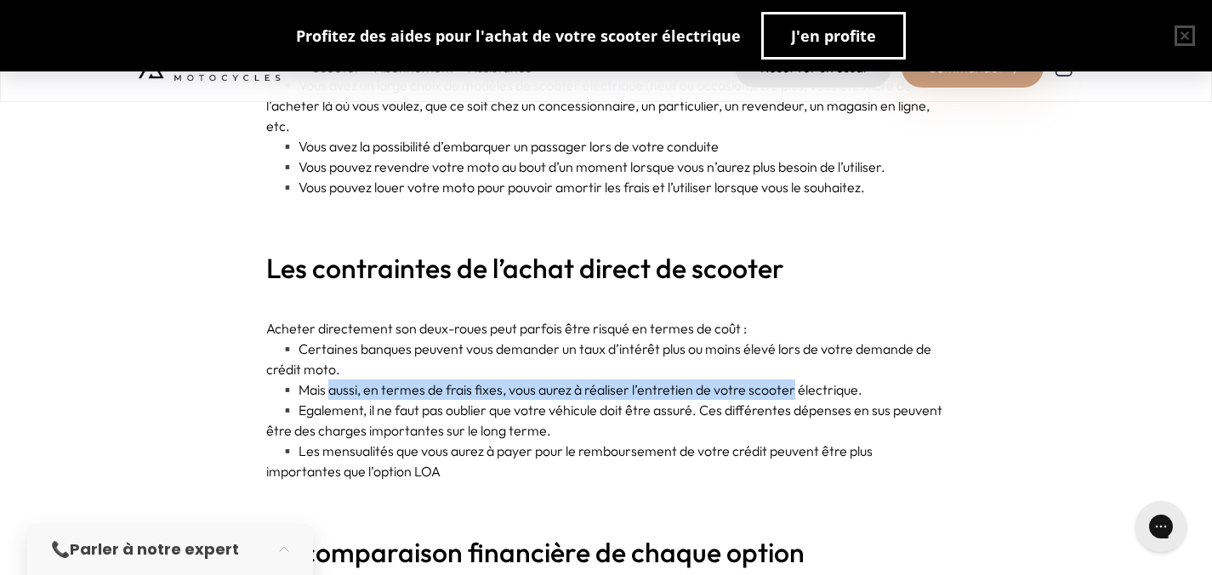
drag, startPoint x: 333, startPoint y: 394, endPoint x: 753, endPoint y: 380, distance: 420.5
click at [753, 380] on p "▪️ Mais aussi, en termes de frais fixes, vous aurez à réaliser l’entretien de v…" at bounding box center [606, 389] width 681 height 20
